Goal: Check status: Check status

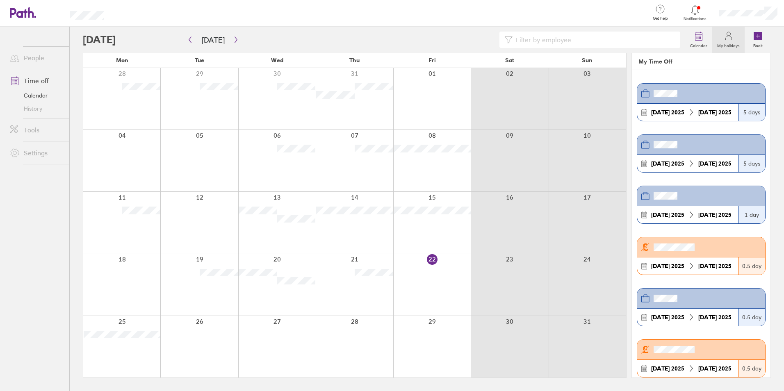
click at [239, 35] on div at bounding box center [384, 40] width 602 height 16
click at [235, 38] on icon "button" at bounding box center [236, 39] width 6 height 7
click at [189, 41] on icon "button" at bounding box center [190, 39] width 6 height 7
click at [726, 37] on icon at bounding box center [728, 38] width 6 height 4
click at [689, 39] on link "Calendar" at bounding box center [698, 40] width 27 height 26
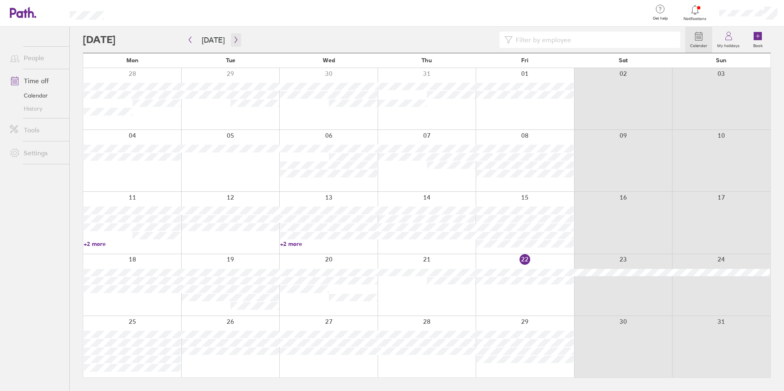
click at [237, 36] on button "button" at bounding box center [236, 40] width 10 height 14
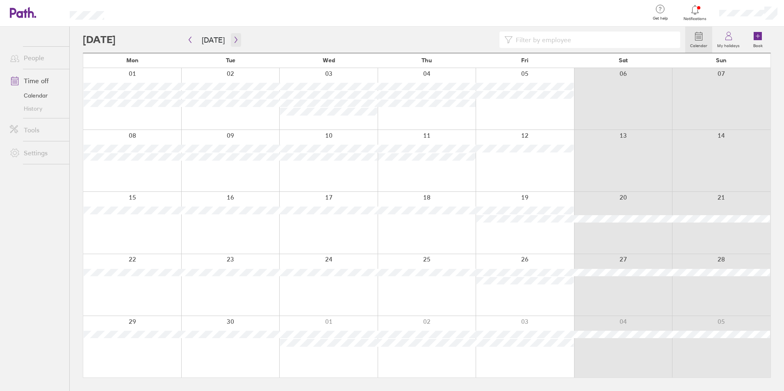
click at [234, 39] on icon "button" at bounding box center [236, 39] width 6 height 7
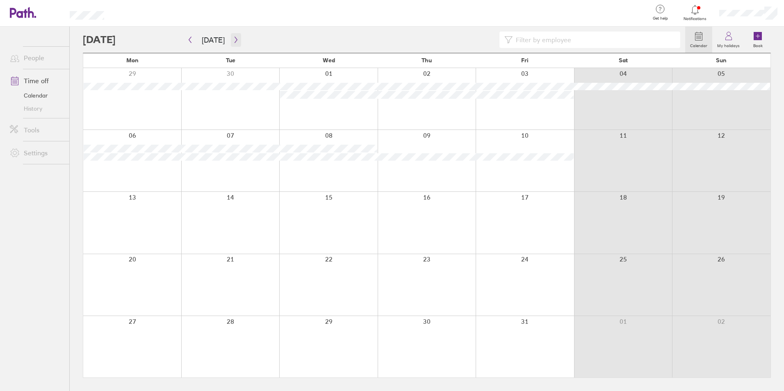
click at [235, 38] on icon "button" at bounding box center [236, 39] width 6 height 7
click at [234, 39] on icon "button" at bounding box center [235, 40] width 2 height 6
